Goal: Entertainment & Leisure: Consume media (video, audio)

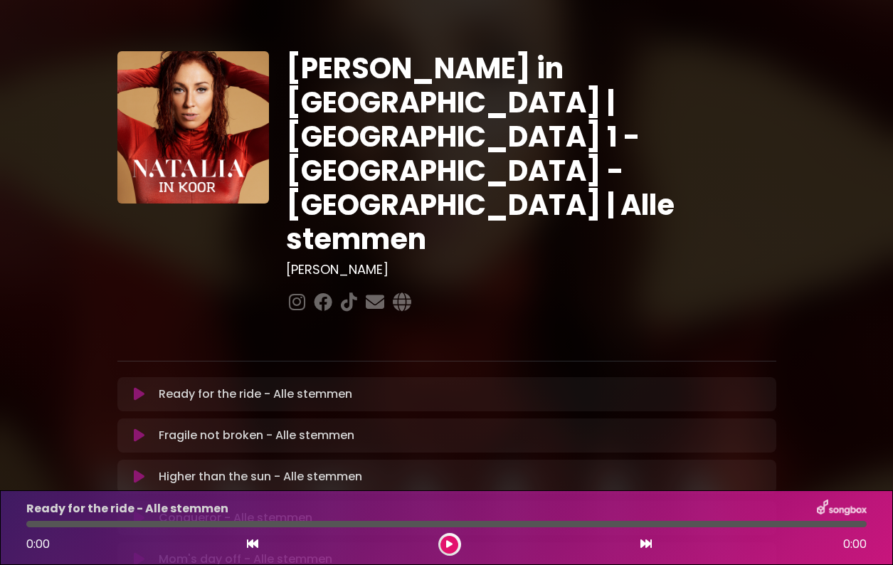
click at [139, 387] on icon at bounding box center [139, 394] width 11 height 14
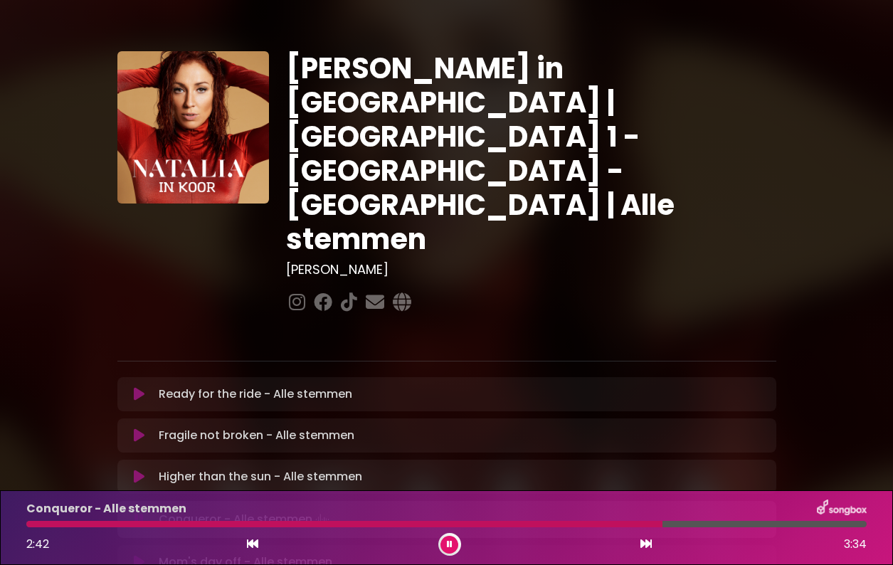
click at [585, 524] on div at bounding box center [344, 524] width 636 height 6
click at [541, 524] on div at bounding box center [306, 524] width 561 height 6
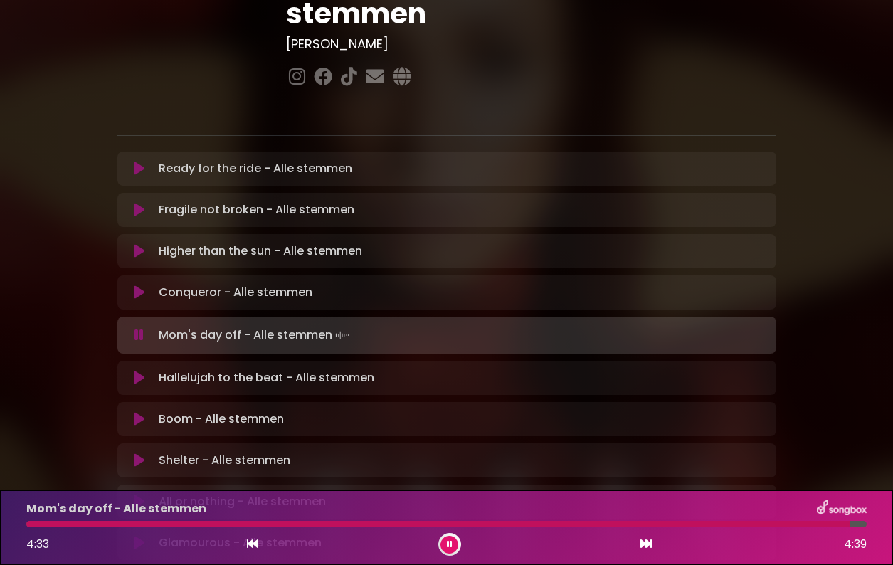
scroll to position [222, 0]
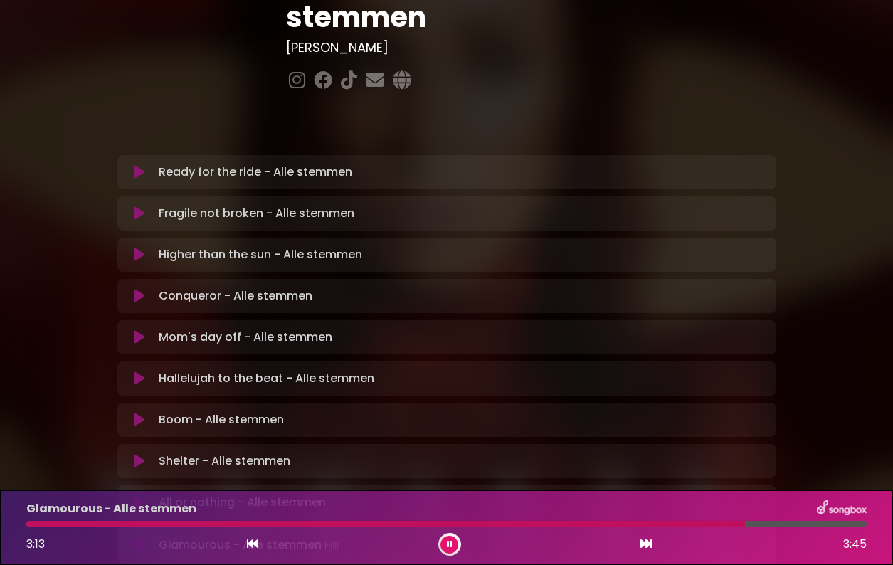
click at [458, 541] on div at bounding box center [449, 544] width 23 height 23
click at [455, 543] on button at bounding box center [449, 545] width 18 height 18
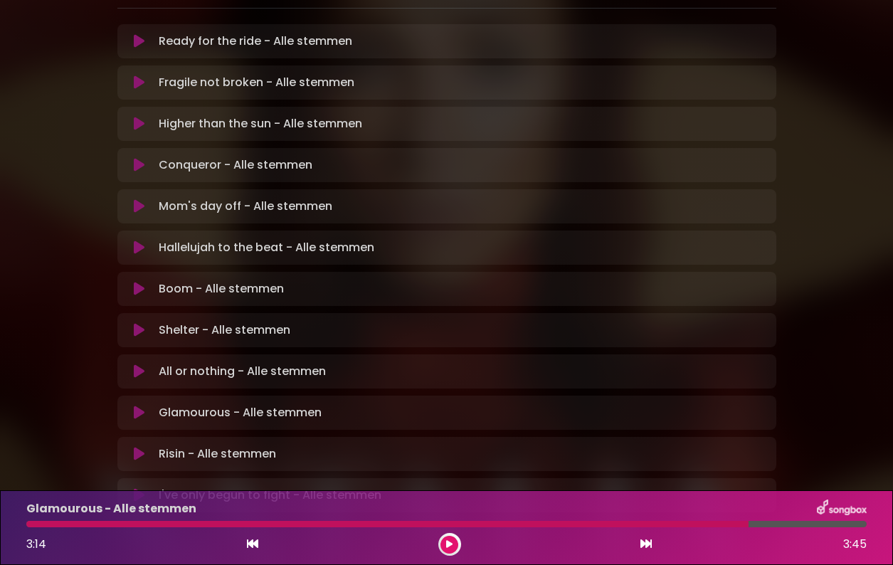
scroll to position [352, 0]
click at [137, 448] on icon at bounding box center [139, 455] width 11 height 14
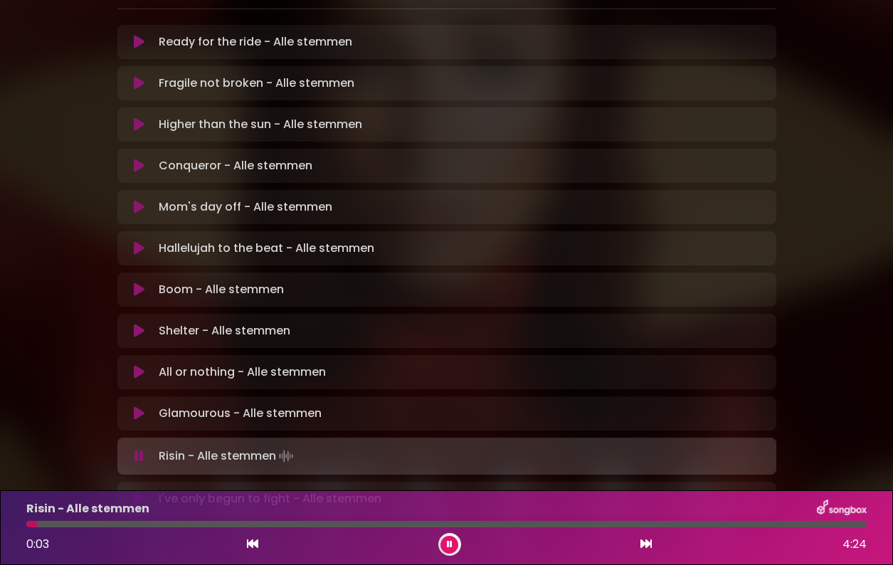
click at [150, 527] on div "Risin - Alle stemmen 0:03 4:24" at bounding box center [446, 527] width 857 height 56
click at [132, 522] on div at bounding box center [446, 524] width 840 height 6
click at [222, 527] on div at bounding box center [446, 524] width 840 height 6
click at [210, 527] on div at bounding box center [129, 524] width 206 height 6
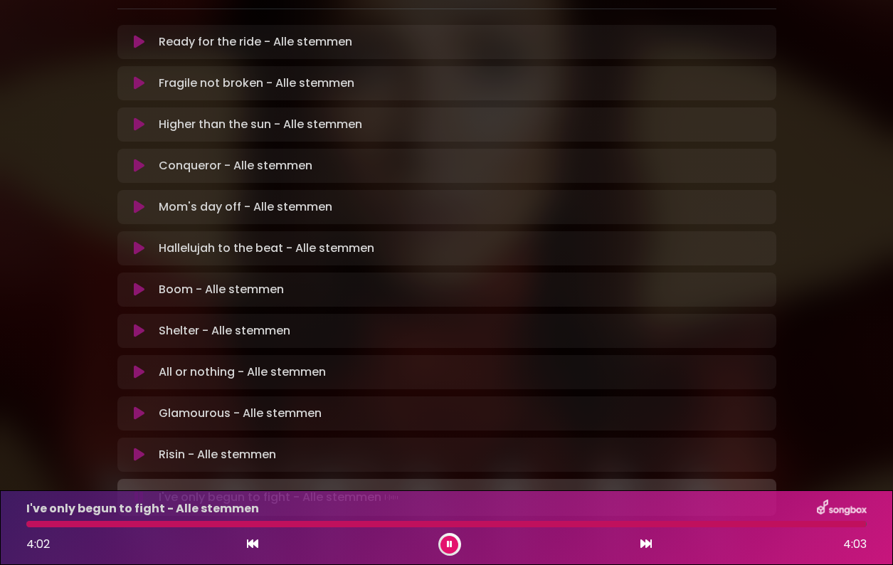
click at [445, 543] on button at bounding box center [449, 545] width 18 height 18
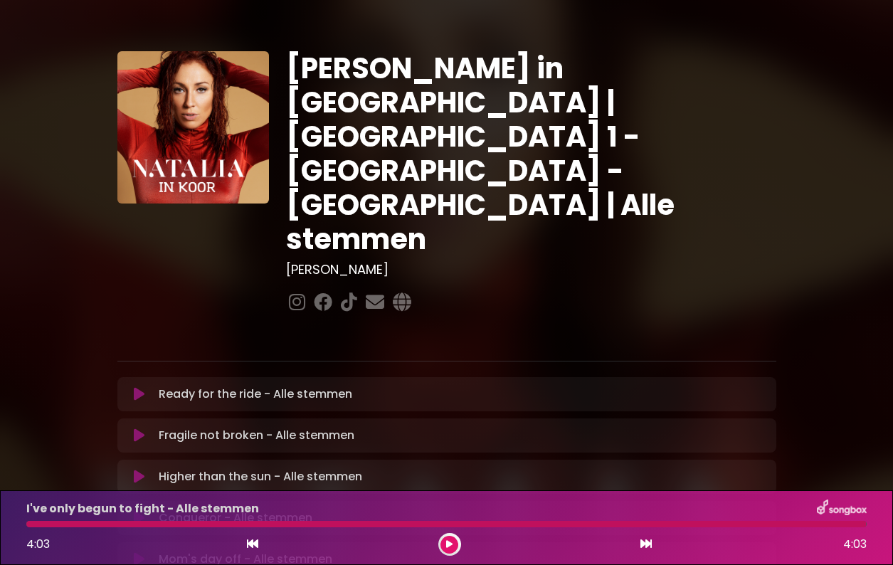
scroll to position [0, 0]
click at [348, 82] on h1 "[PERSON_NAME] in [GEOGRAPHIC_DATA] | [GEOGRAPHIC_DATA] 1 - [GEOGRAPHIC_DATA] - …" at bounding box center [531, 153] width 490 height 205
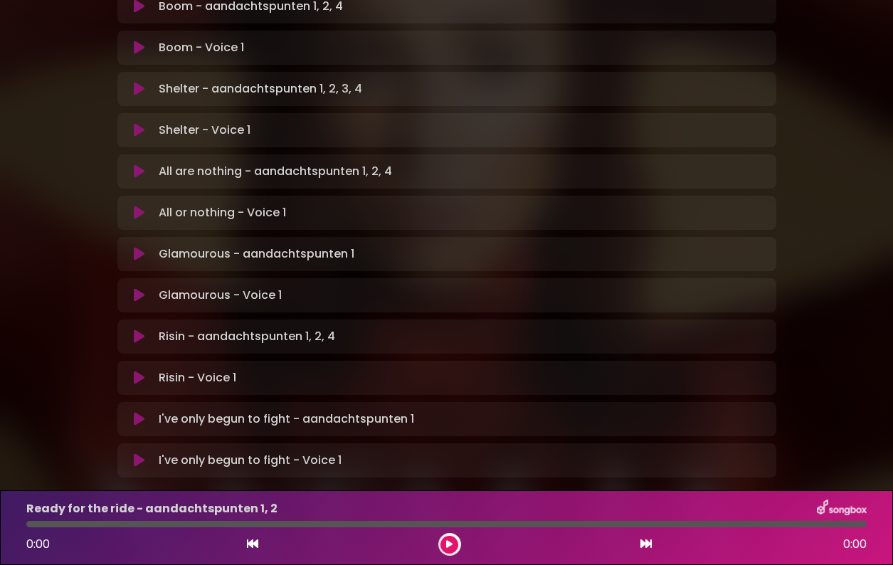
scroll to position [847, 0]
click at [137, 455] on icon at bounding box center [139, 462] width 11 height 14
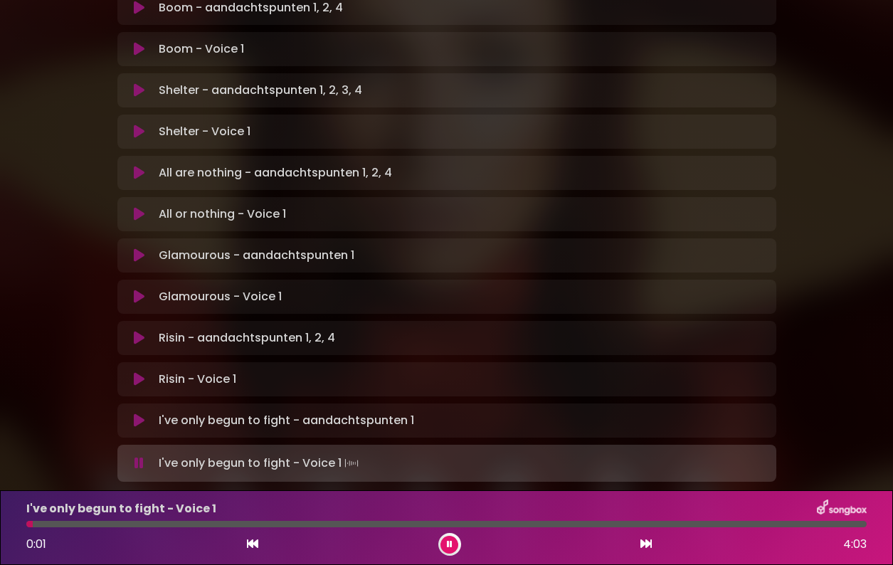
drag, startPoint x: 31, startPoint y: 524, endPoint x: 295, endPoint y: 524, distance: 264.7
click at [33, 524] on div at bounding box center [29, 524] width 6 height 6
click at [634, 524] on div at bounding box center [446, 524] width 840 height 6
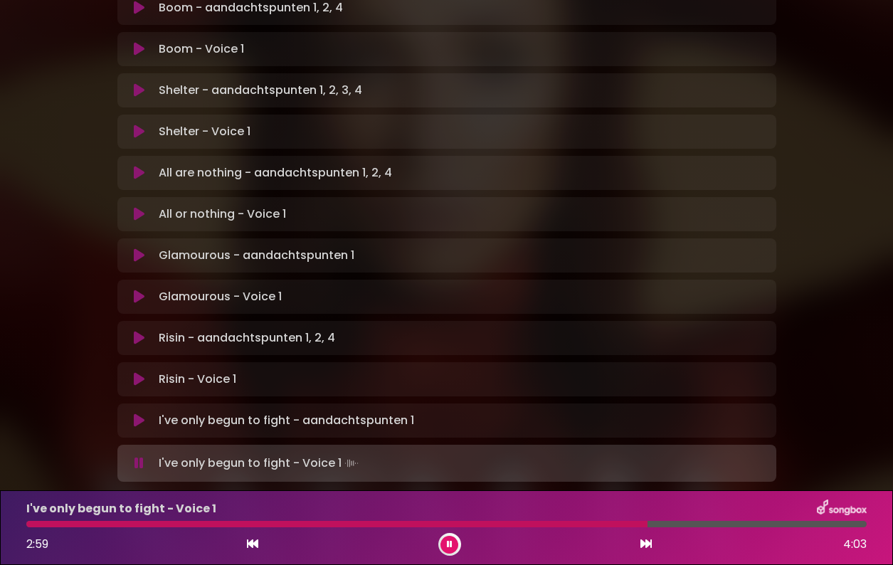
click at [719, 522] on div at bounding box center [446, 524] width 840 height 6
click at [751, 526] on div at bounding box center [446, 524] width 840 height 6
click at [718, 524] on div at bounding box center [389, 524] width 727 height 6
click at [792, 526] on div at bounding box center [441, 524] width 830 height 6
click at [788, 526] on div at bounding box center [412, 524] width 773 height 6
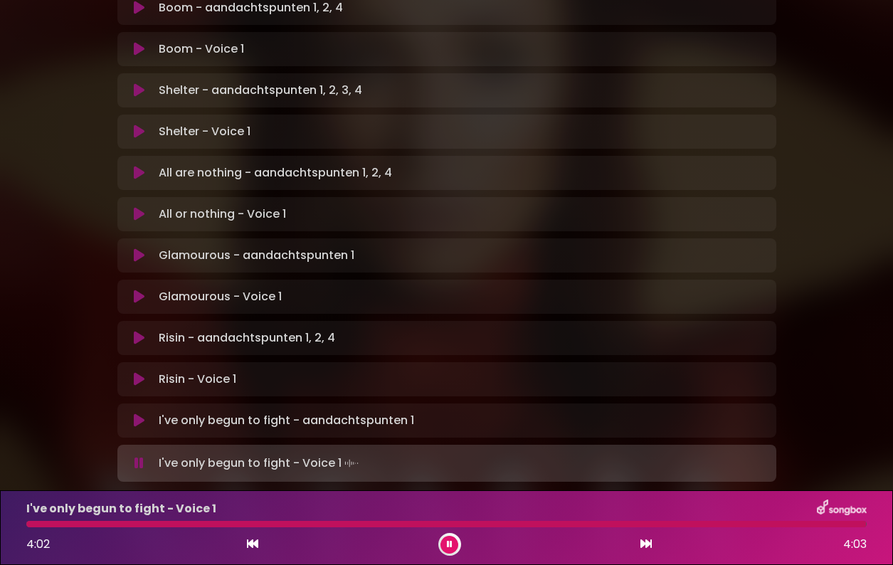
click at [767, 526] on div at bounding box center [446, 524] width 840 height 6
